Goal: Task Accomplishment & Management: Complete application form

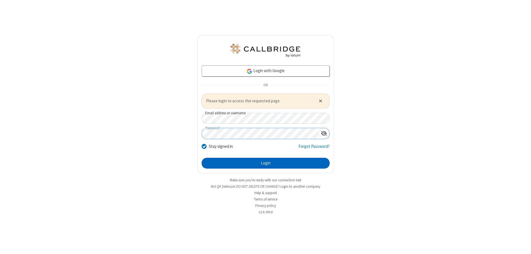
click at [266, 163] on button "Login" at bounding box center [266, 162] width 128 height 11
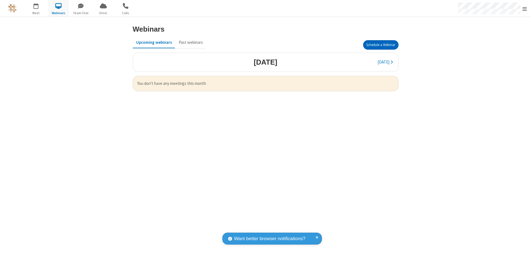
click at [381, 45] on button "Schedule a Webinar" at bounding box center [380, 44] width 35 height 9
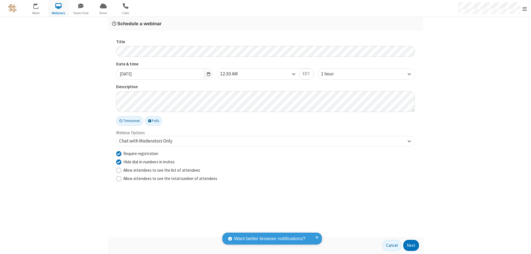
click at [119, 153] on input "Require registration" at bounding box center [118, 153] width 5 height 6
checkbox input "false"
click at [412, 245] on button "Next" at bounding box center [412, 244] width 16 height 11
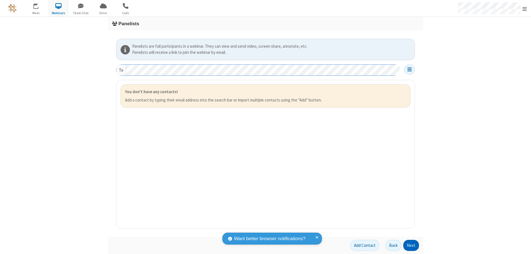
click at [412, 245] on button "Next" at bounding box center [412, 244] width 16 height 11
